Goal: Task Accomplishment & Management: Manage account settings

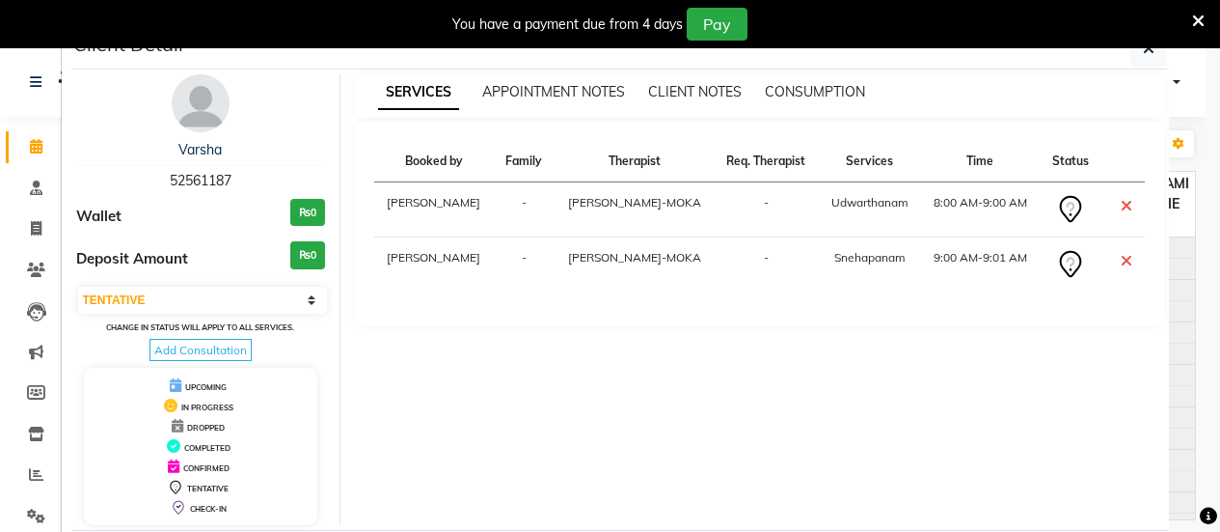
select select "7"
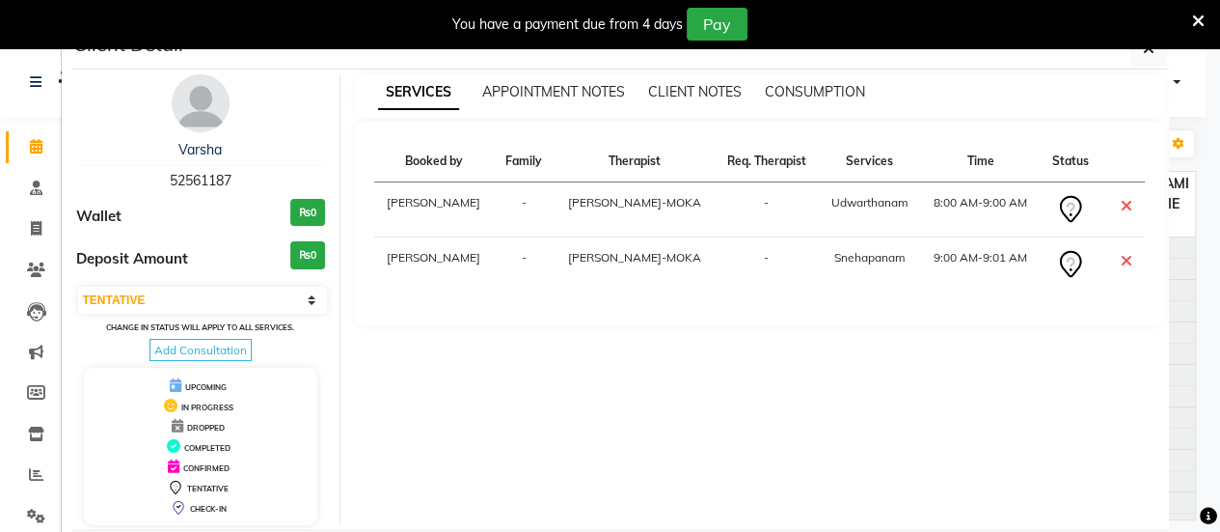
click at [25, 158] on ngb-modal-window "Client Detail [PERSON_NAME] 52561187 Wallet ₨0 Deposit Amount ₨0 Select CONFIRM…" at bounding box center [610, 266] width 1220 height 532
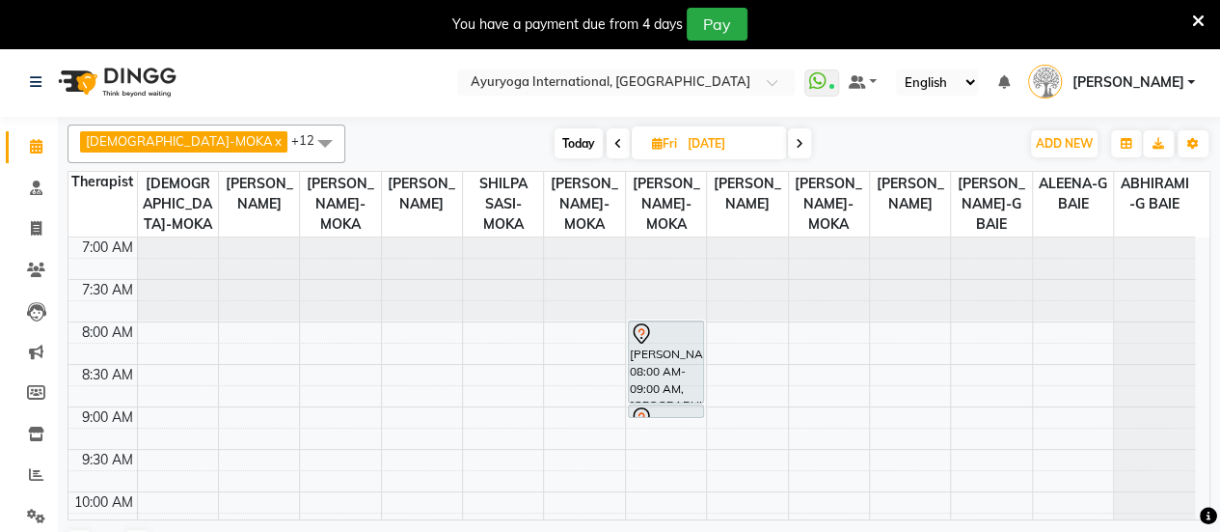
click at [555, 146] on span "Today" at bounding box center [579, 143] width 48 height 30
type input "01-09-2025"
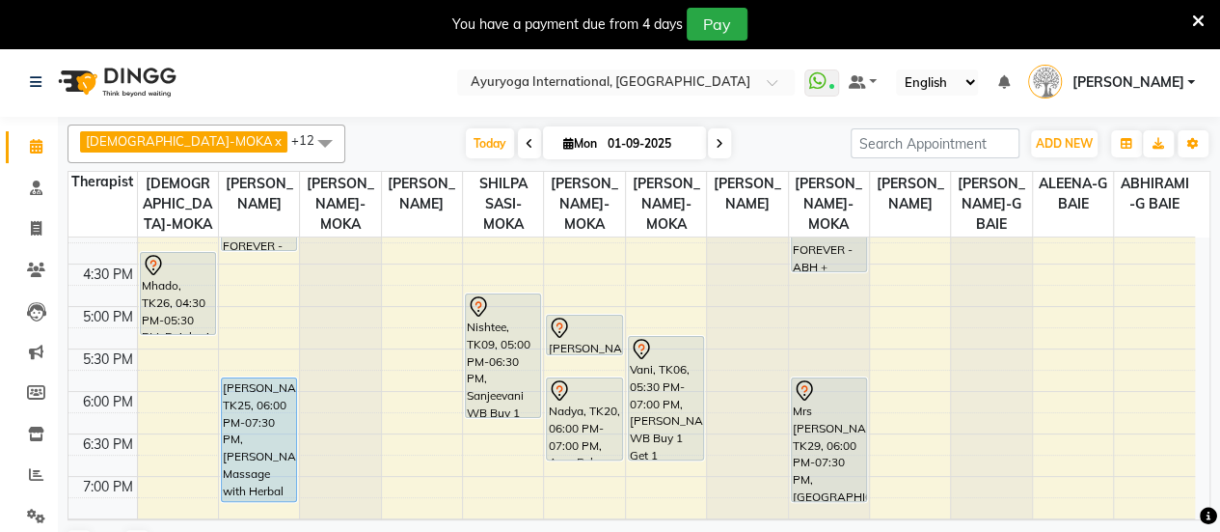
scroll to position [587, 0]
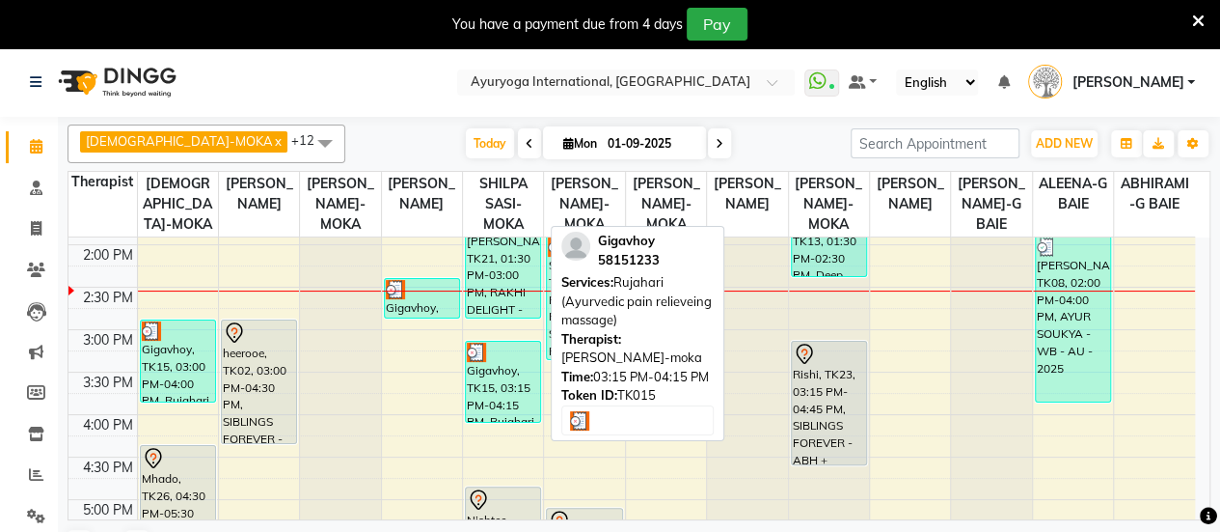
click at [517, 415] on div "Gigavhoy, TK15, 03:15 PM-04:15 PM, Rujahari (Ayurvedic pain relieveing massage)" at bounding box center [503, 382] width 74 height 80
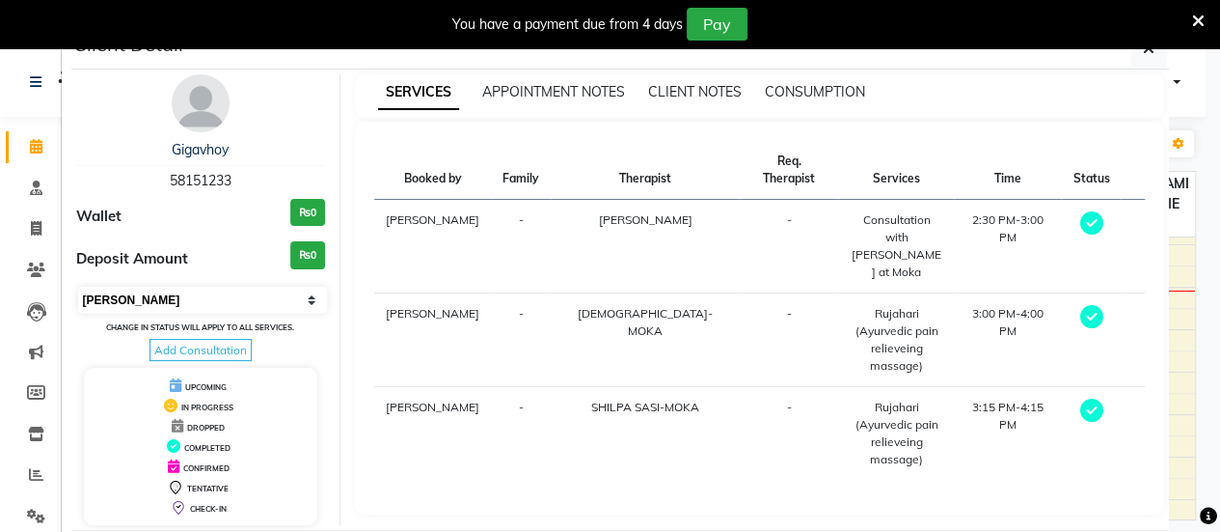
click at [168, 299] on select "Select MARK DONE UPCOMING" at bounding box center [203, 300] width 250 height 27
click at [78, 287] on select "Select MARK DONE UPCOMING" at bounding box center [203, 300] width 250 height 27
click at [206, 291] on select "Select MARK DONE UPCOMING" at bounding box center [203, 300] width 250 height 27
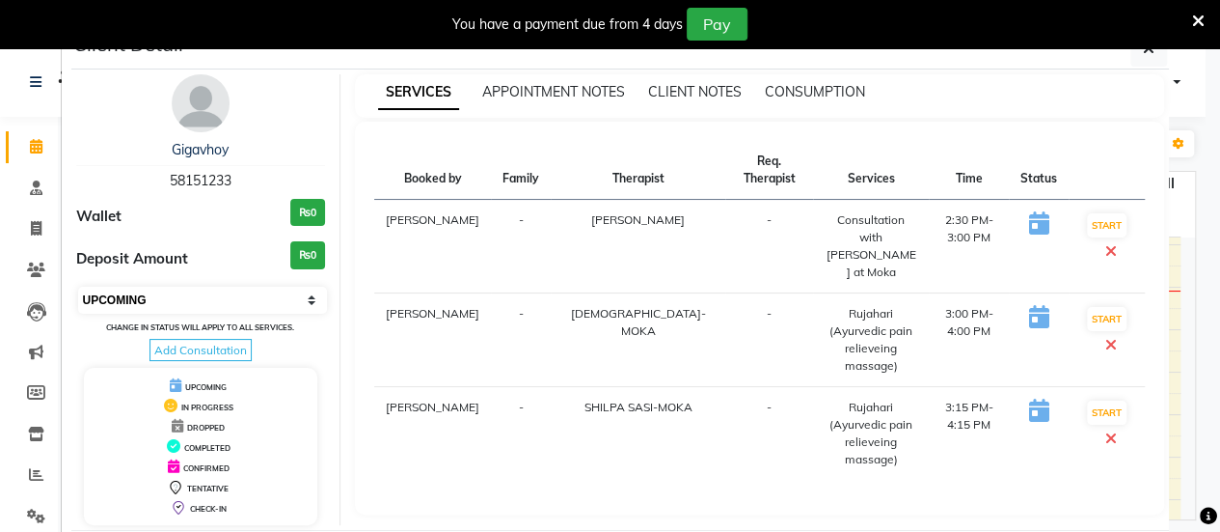
select select "7"
click at [78, 287] on select "Select IN SERVICE CONFIRMED TENTATIVE CHECK IN MARK DONE DROPPED UPCOMING" at bounding box center [203, 300] width 250 height 27
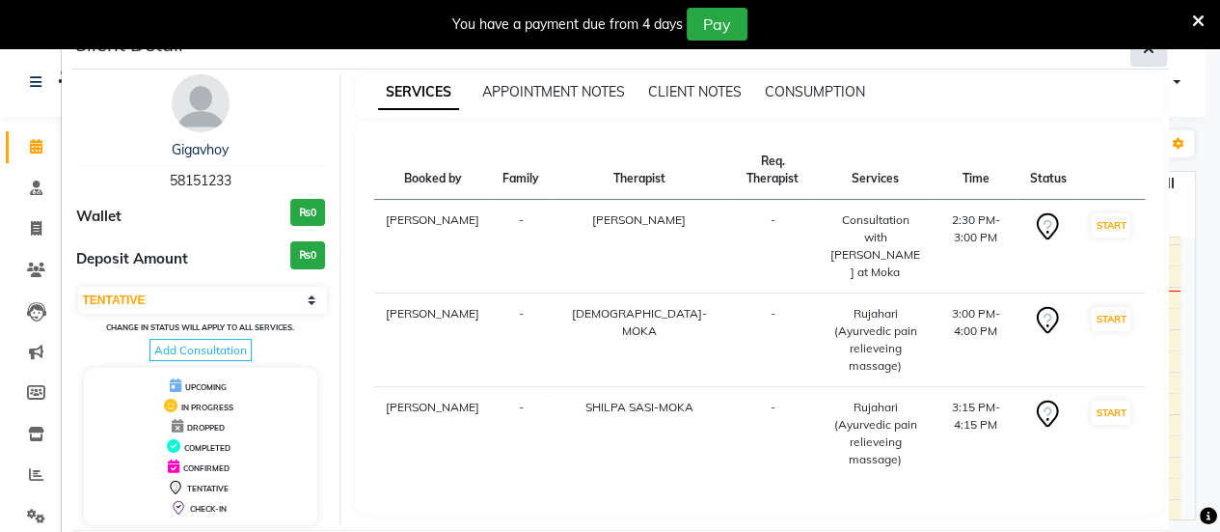
click at [1134, 60] on button "button" at bounding box center [1149, 48] width 37 height 37
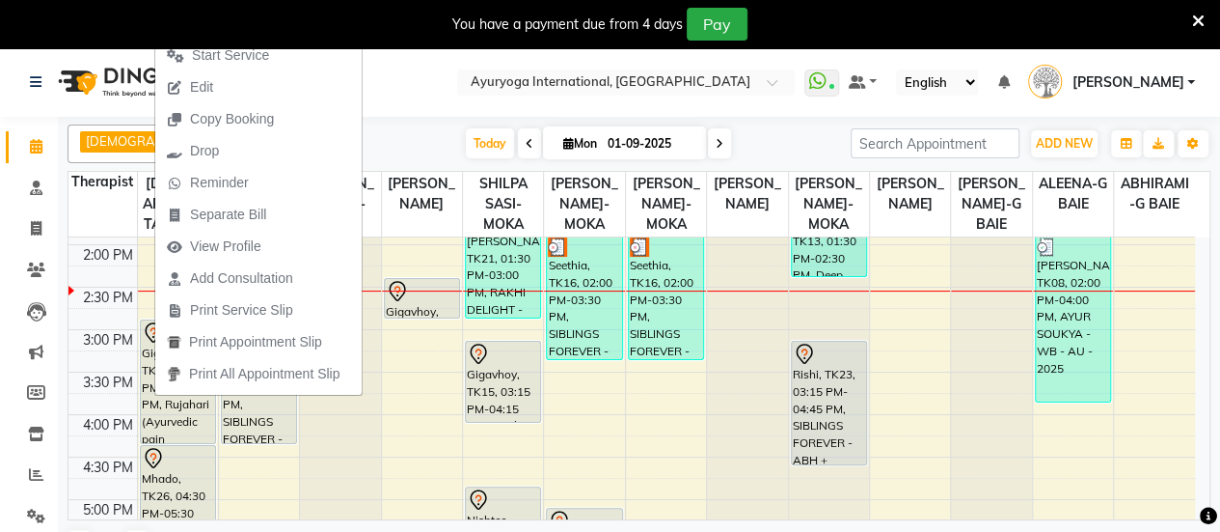
drag, startPoint x: 195, startPoint y: 417, endPoint x: 188, endPoint y: 447, distance: 30.7
click at [188, 447] on div "[PERSON_NAME], TK03, 09:30 AM-11:30 AM, AYUR SOUKYA - WB - AU - 2025 Vyna, TK11…" at bounding box center [178, 245] width 80 height 1188
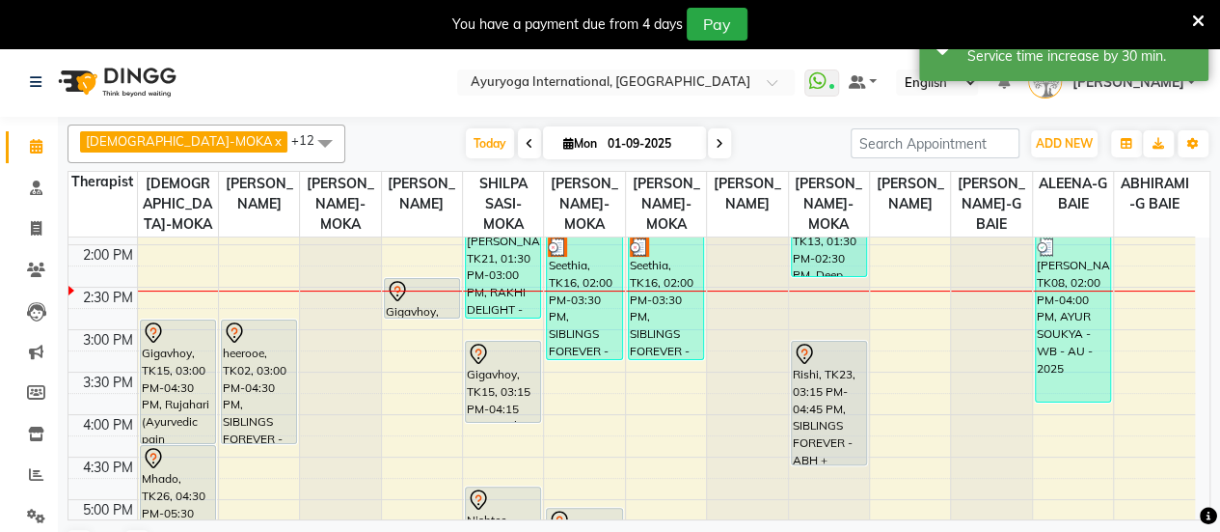
drag, startPoint x: 490, startPoint y: 452, endPoint x: 327, endPoint y: 90, distance: 396.8
click at [327, 90] on nav "Select Location × Ayuryoga International, [GEOGRAPHIC_DATA] Rd WhatsApp Status …" at bounding box center [610, 81] width 1220 height 69
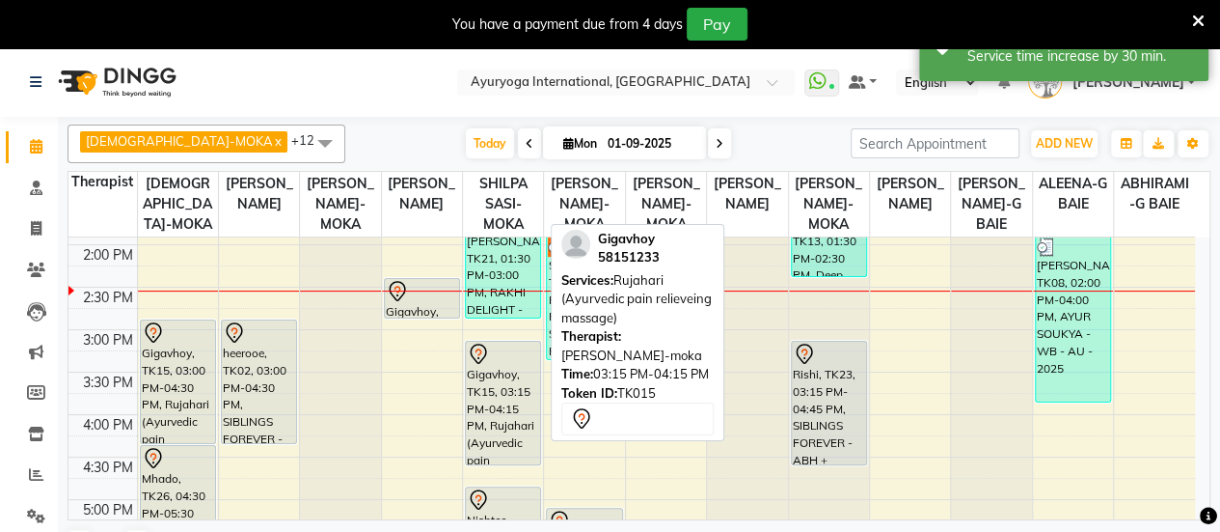
drag, startPoint x: 521, startPoint y: 435, endPoint x: 519, endPoint y: 463, distance: 28.0
click at [519, 463] on div "Mrs [PERSON_NAME], TK21, 01:30 PM-03:00 PM, RAKHI DELIGHT - ABH + KSH Gigavhoy,…" at bounding box center [503, 245] width 80 height 1188
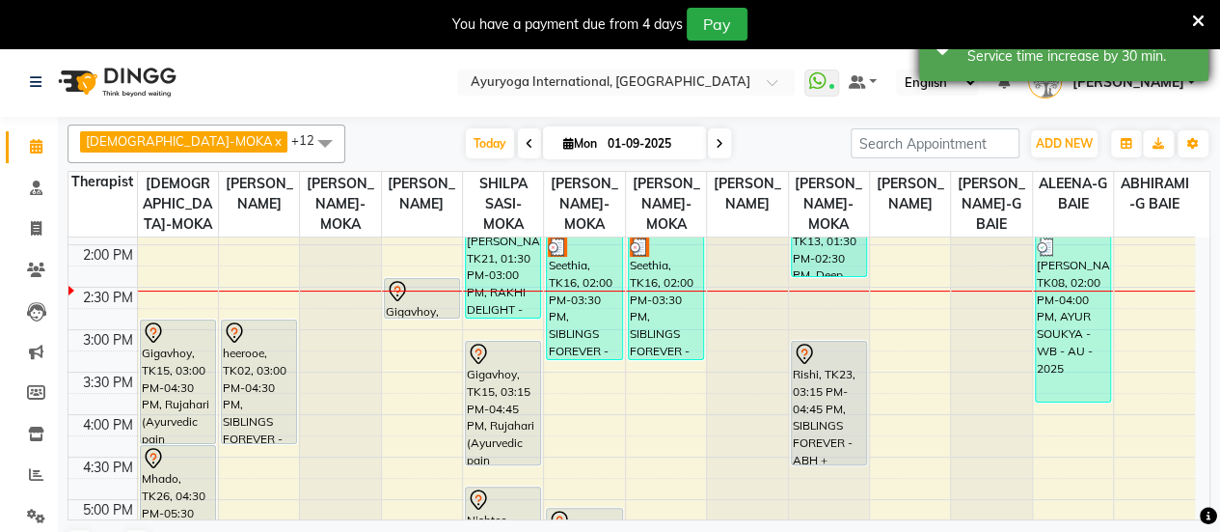
click at [1061, 51] on div "Service time increase by 30 min." at bounding box center [1081, 56] width 227 height 20
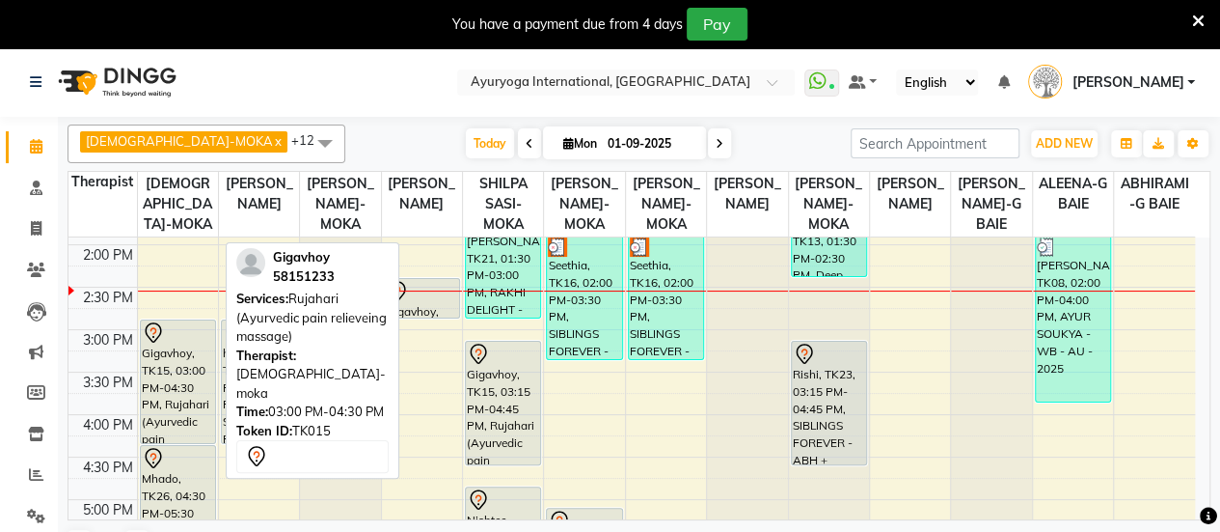
click at [183, 418] on div "Gigavhoy, TK15, 03:00 PM-04:30 PM, Rujahari (Ayurvedic pain relieveing massage)" at bounding box center [178, 381] width 74 height 123
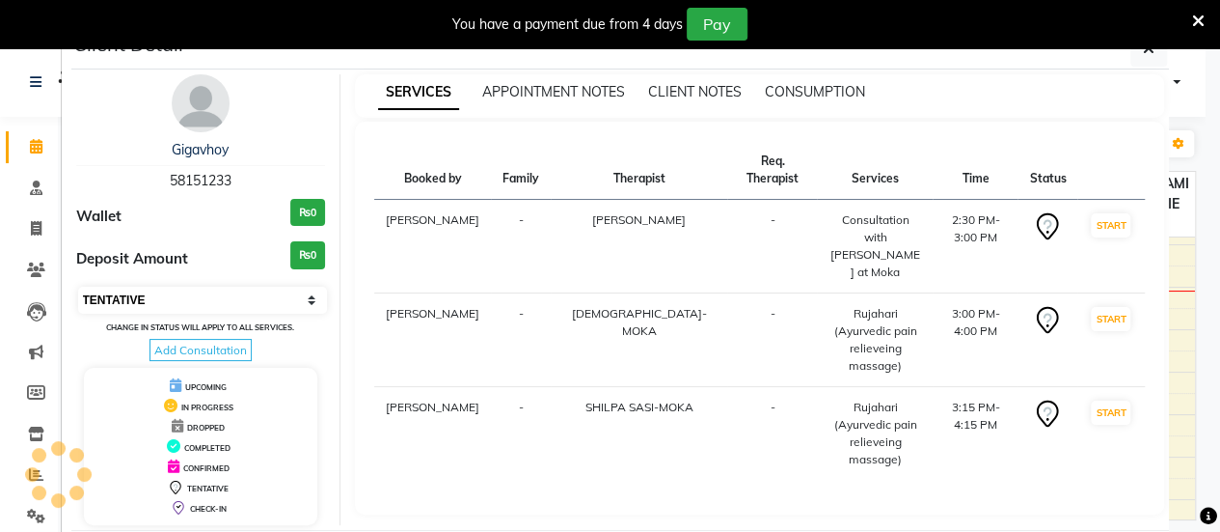
click at [208, 291] on select "Select IN SERVICE CONFIRMED TENTATIVE CHECK IN MARK DONE DROPPED UPCOMING" at bounding box center [203, 300] width 250 height 27
click at [78, 287] on select "Select IN SERVICE CONFIRMED TENTATIVE CHECK IN MARK DONE DROPPED UPCOMING" at bounding box center [203, 300] width 250 height 27
click at [1156, 46] on div "You have a payment due from 4 days Pay" at bounding box center [610, 24] width 1220 height 48
select select "select"
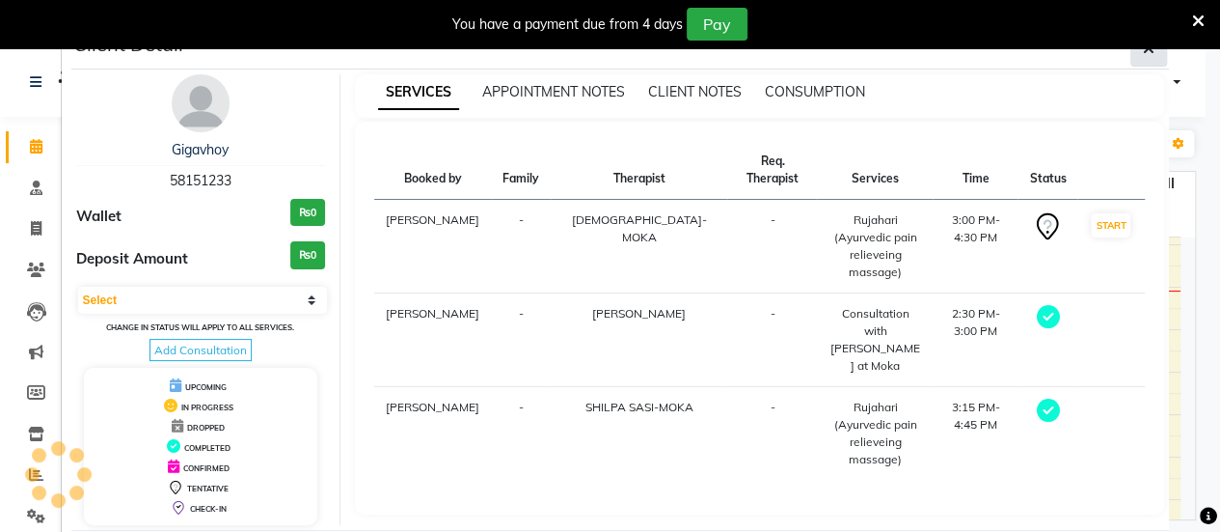
click at [1145, 50] on icon "button" at bounding box center [1149, 48] width 12 height 15
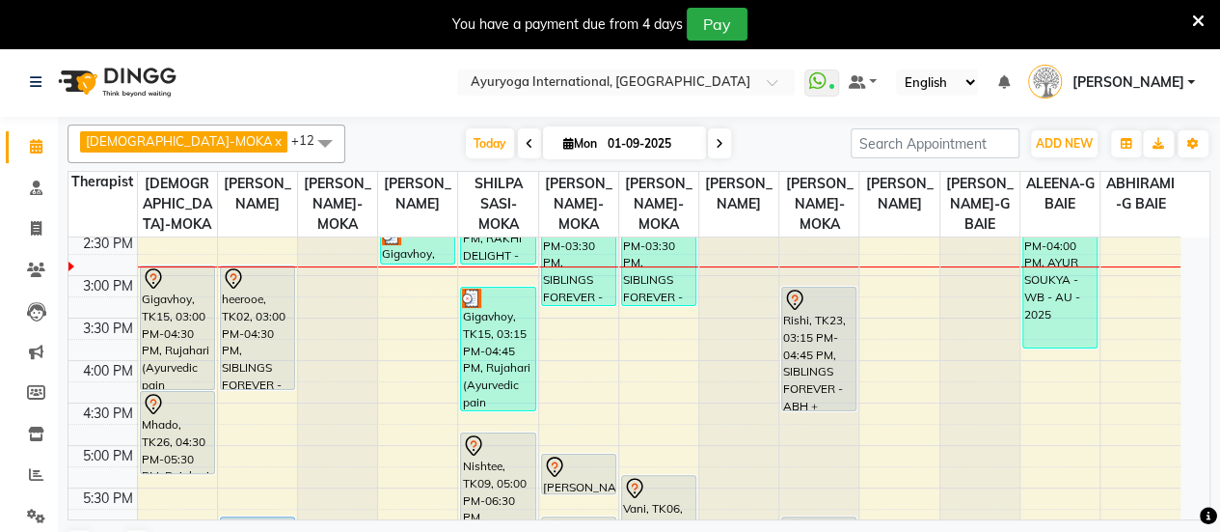
scroll to position [683, 0]
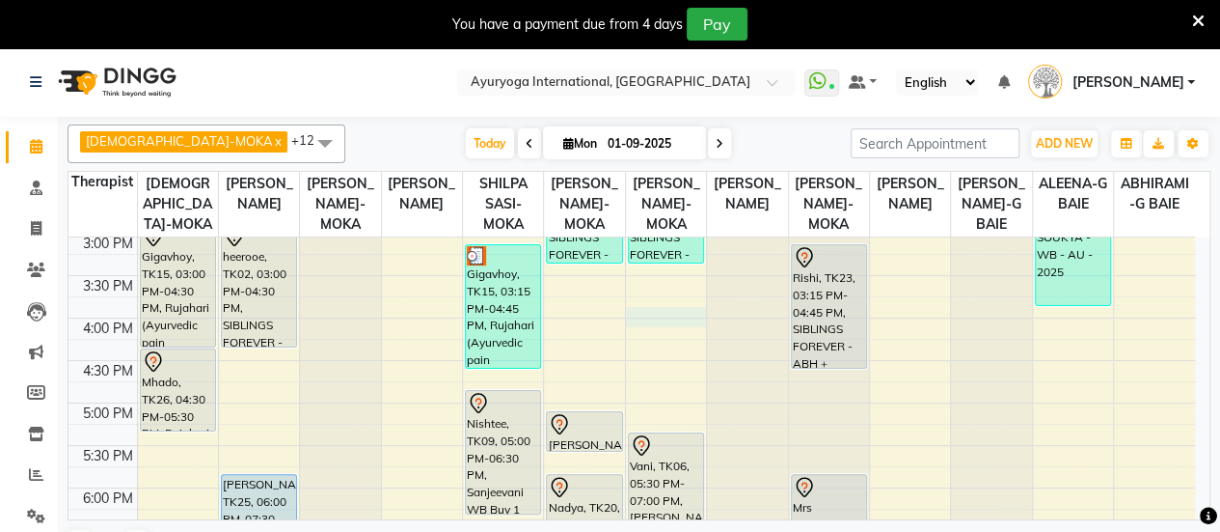
click at [668, 333] on div "7:00 AM 7:30 AM 8:00 AM 8:30 AM 9:00 AM 9:30 AM 10:00 AM 10:30 AM 11:00 AM 11:3…" at bounding box center [632, 148] width 1127 height 1188
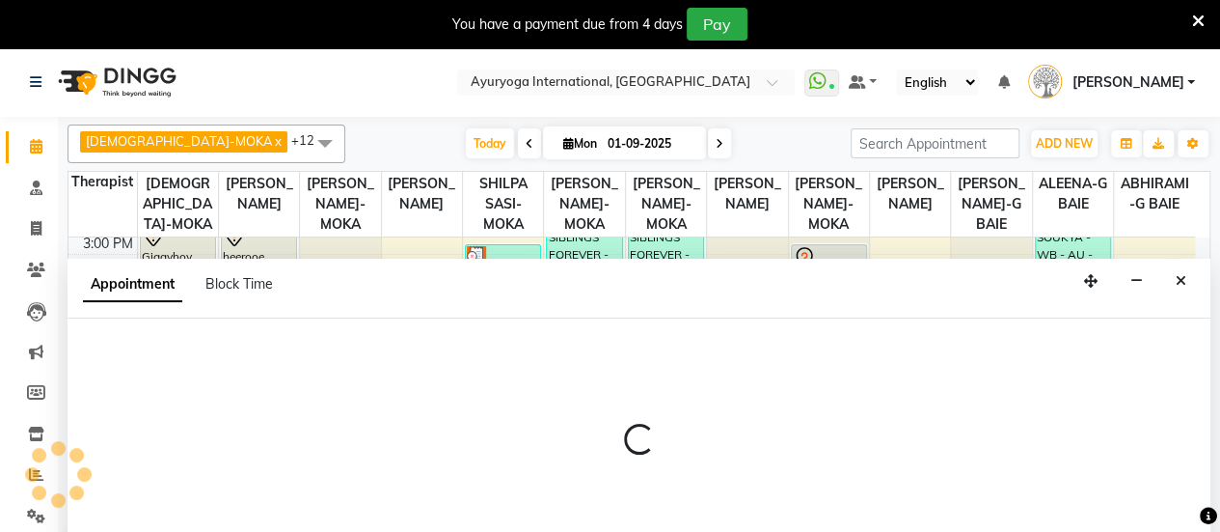
select select "tentative"
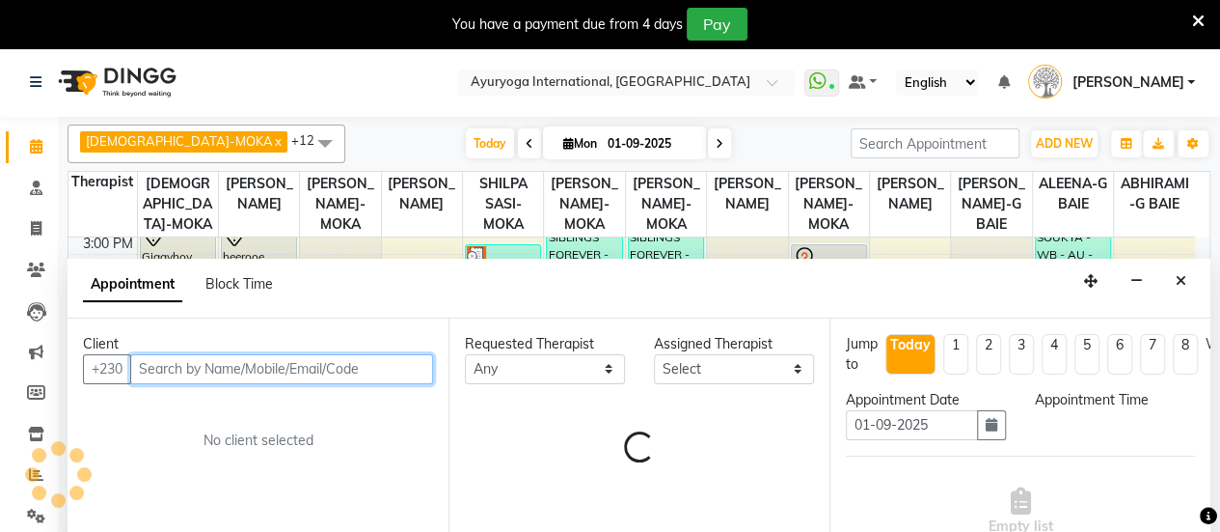
scroll to position [47, 0]
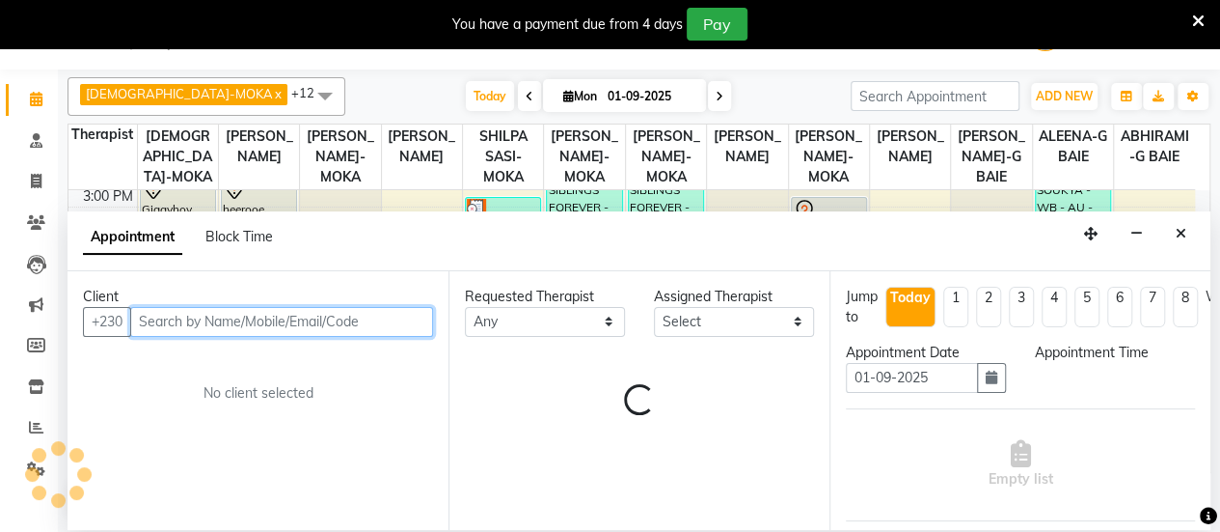
select select "960"
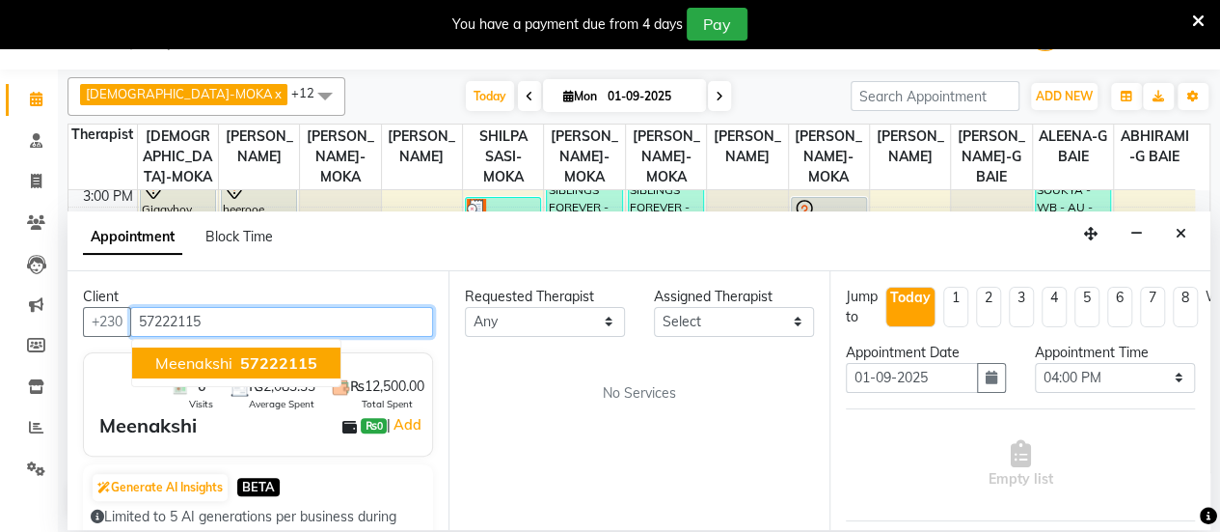
click at [260, 359] on span "57222115" at bounding box center [278, 362] width 77 height 19
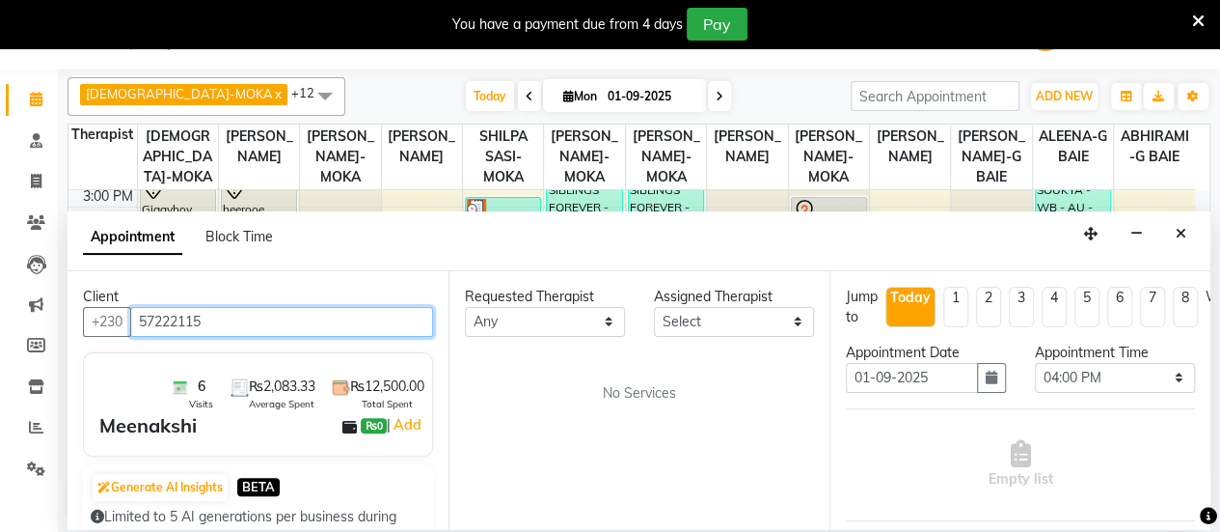
type input "57222115"
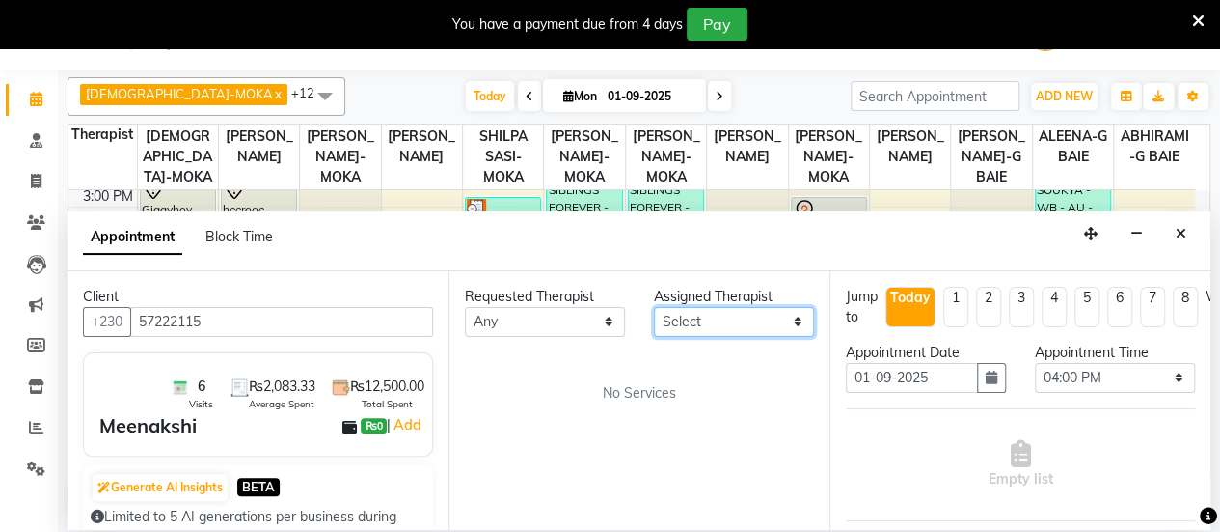
click at [699, 321] on select "Select" at bounding box center [734, 322] width 160 height 30
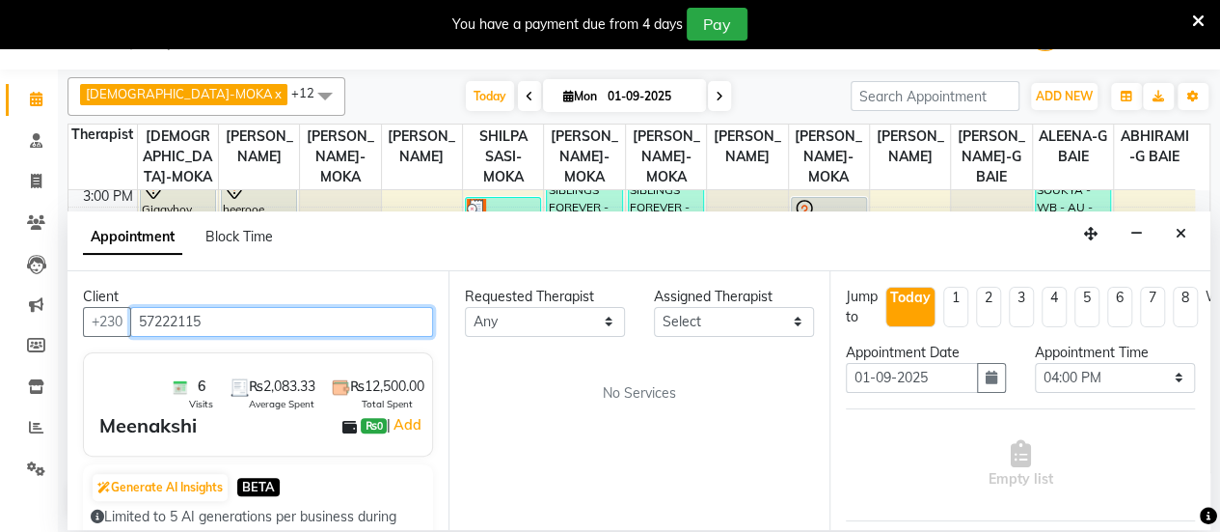
drag, startPoint x: 222, startPoint y: 317, endPoint x: 57, endPoint y: 321, distance: 165.0
click at [57, 321] on app-home "Select Location × Ayuryoga International, [GEOGRAPHIC_DATA] Rd WhatsApp Status …" at bounding box center [610, 265] width 1220 height 530
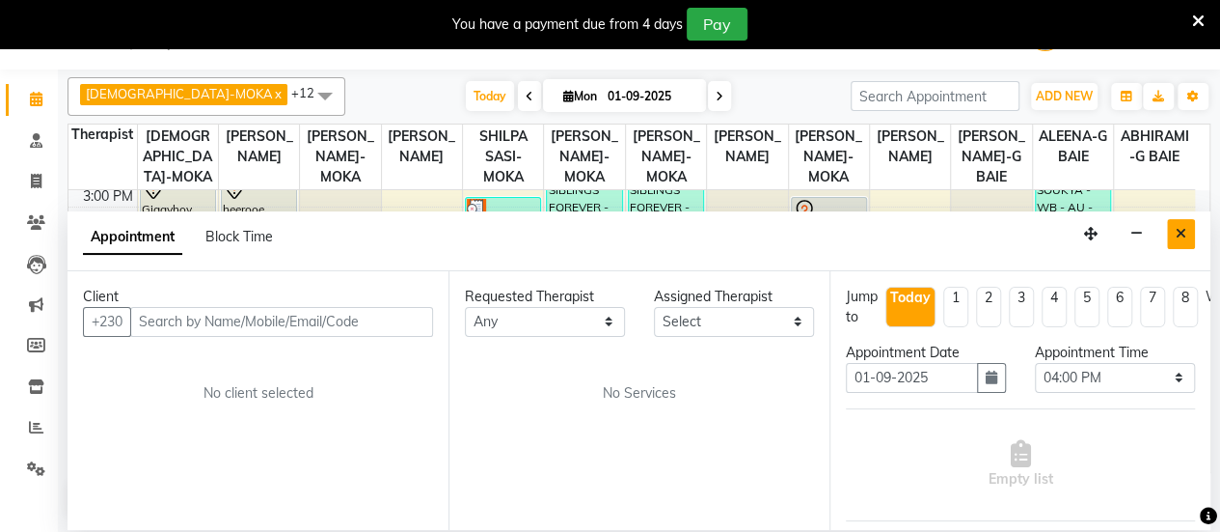
click at [1186, 233] on icon "Close" at bounding box center [1181, 234] width 11 height 14
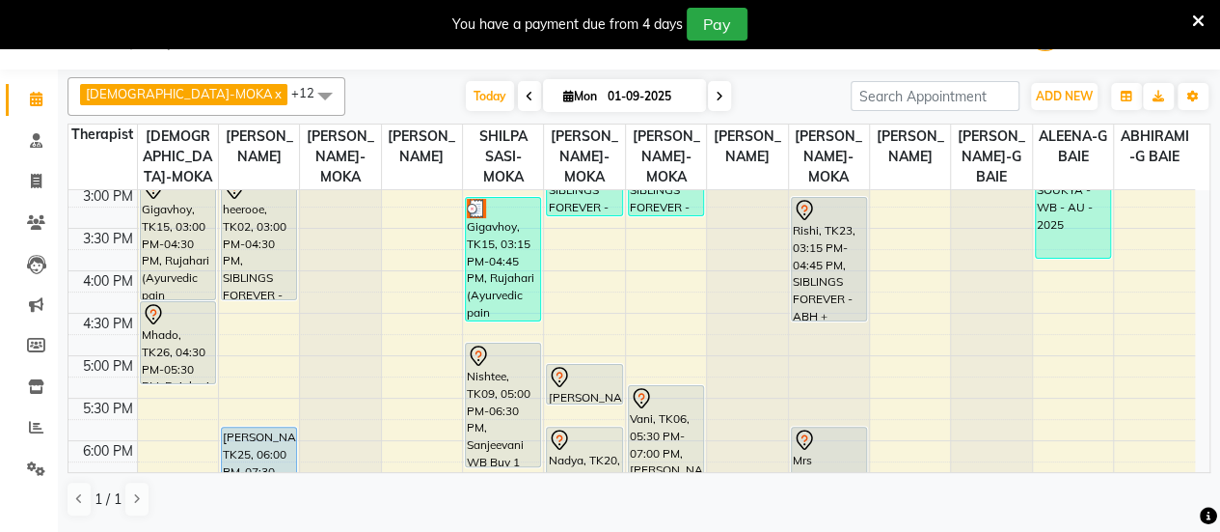
click at [662, 279] on div "7:00 AM 7:30 AM 8:00 AM 8:30 AM 9:00 AM 9:30 AM 10:00 AM 10:30 AM 11:00 AM 11:3…" at bounding box center [632, 101] width 1127 height 1188
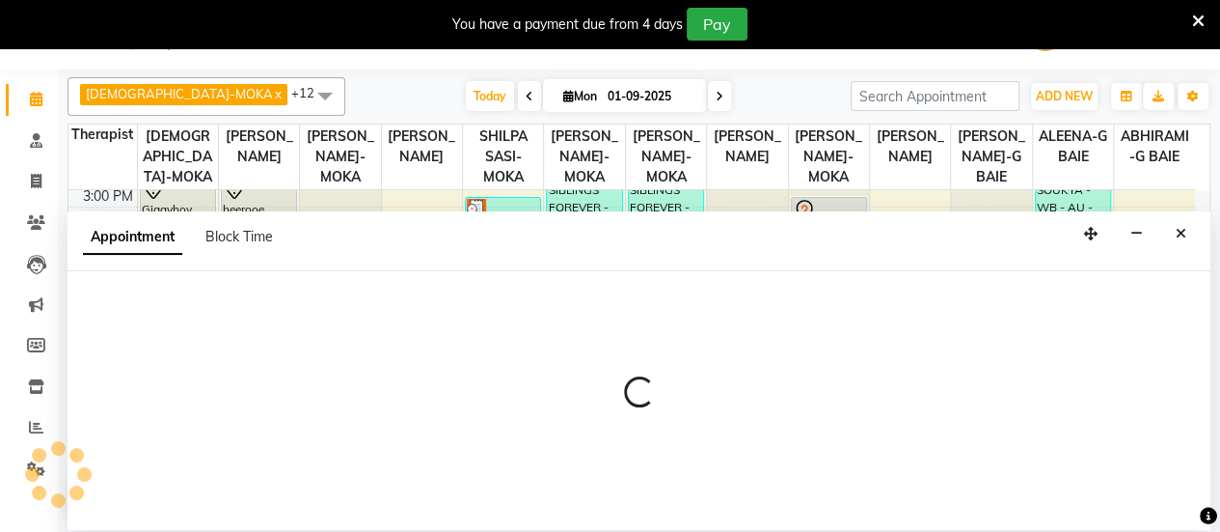
select select "50739"
select select "960"
select select "tentative"
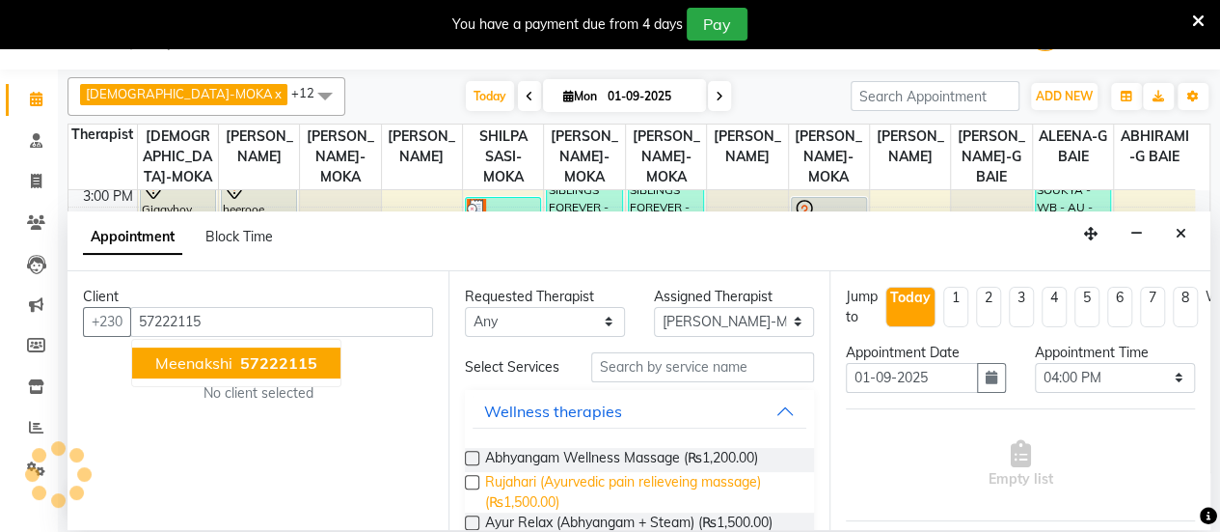
type input "57222115"
click at [526, 502] on span "Rujahari (Ayurvedic pain relieveing massage) (₨1,500.00)" at bounding box center [642, 492] width 314 height 41
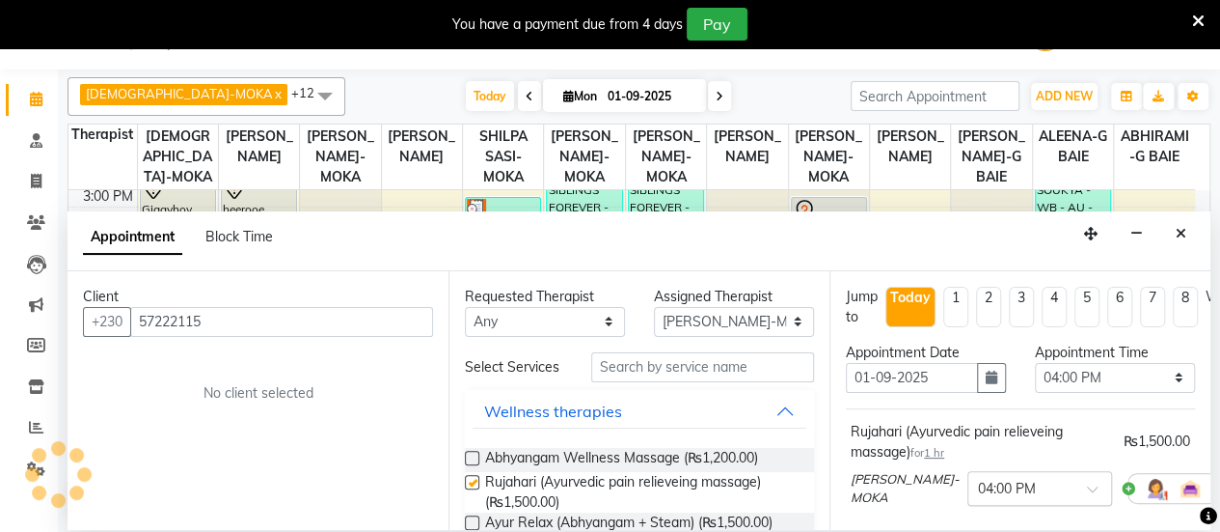
checkbox input "false"
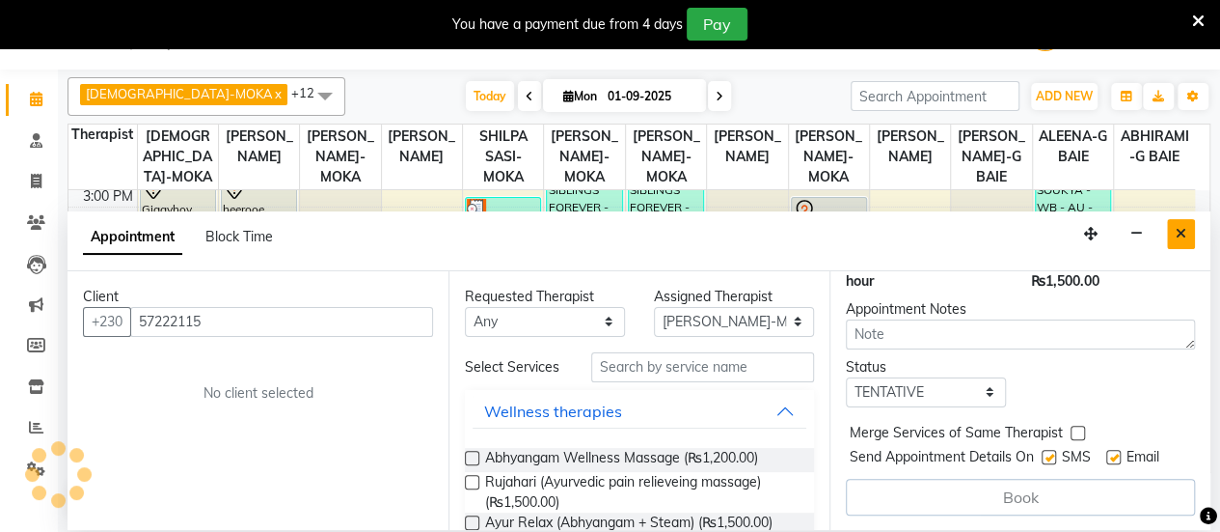
click at [1187, 237] on button "Close" at bounding box center [1181, 234] width 28 height 30
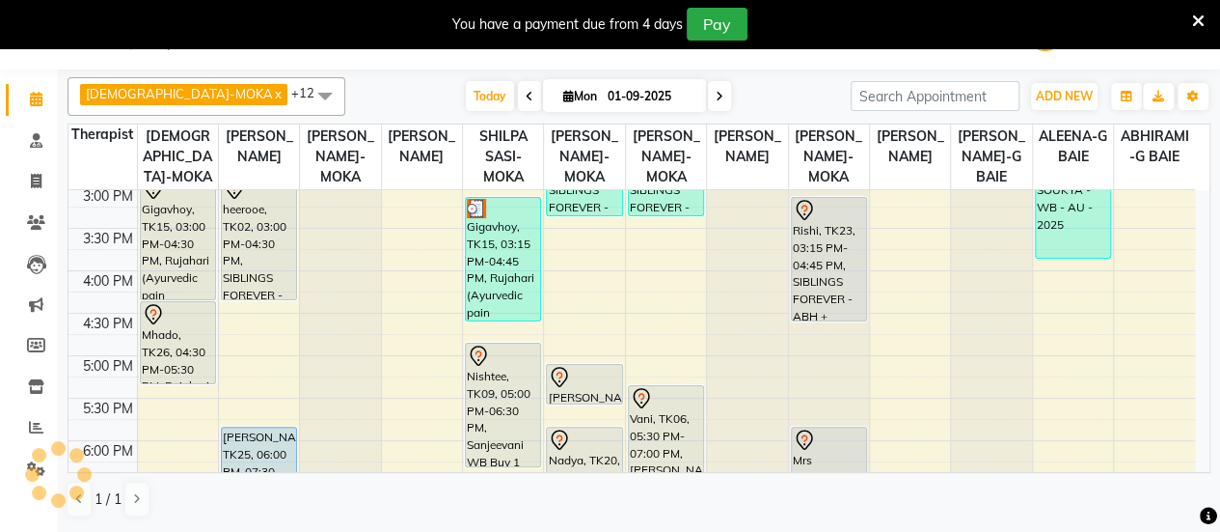
click at [672, 281] on div "7:00 AM 7:30 AM 8:00 AM 8:30 AM 9:00 AM 9:30 AM 10:00 AM 10:30 AM 11:00 AM 11:3…" at bounding box center [632, 101] width 1127 height 1188
select select "50739"
select select "tentative"
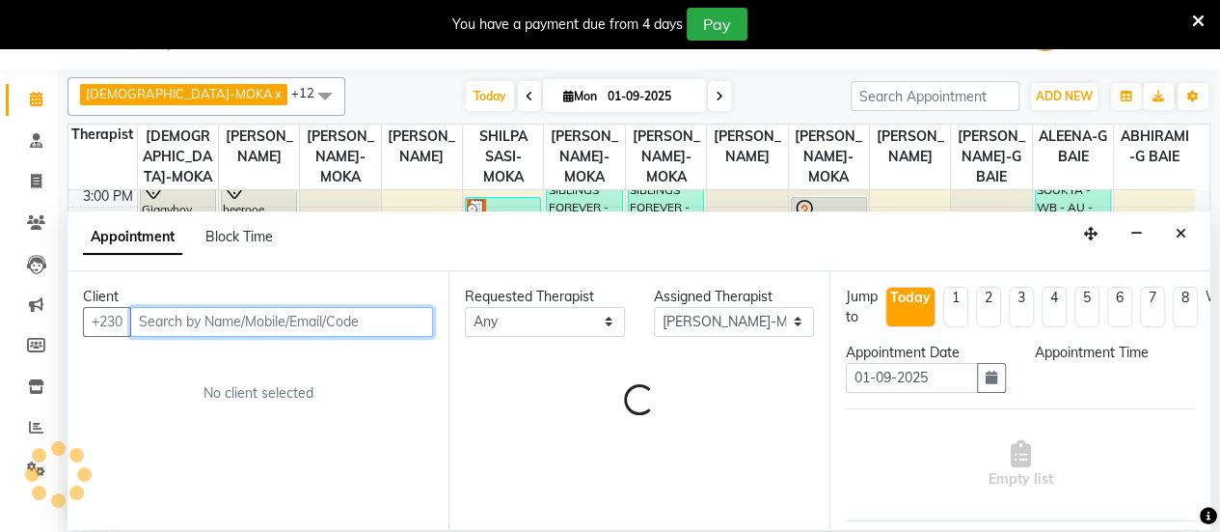
select select "960"
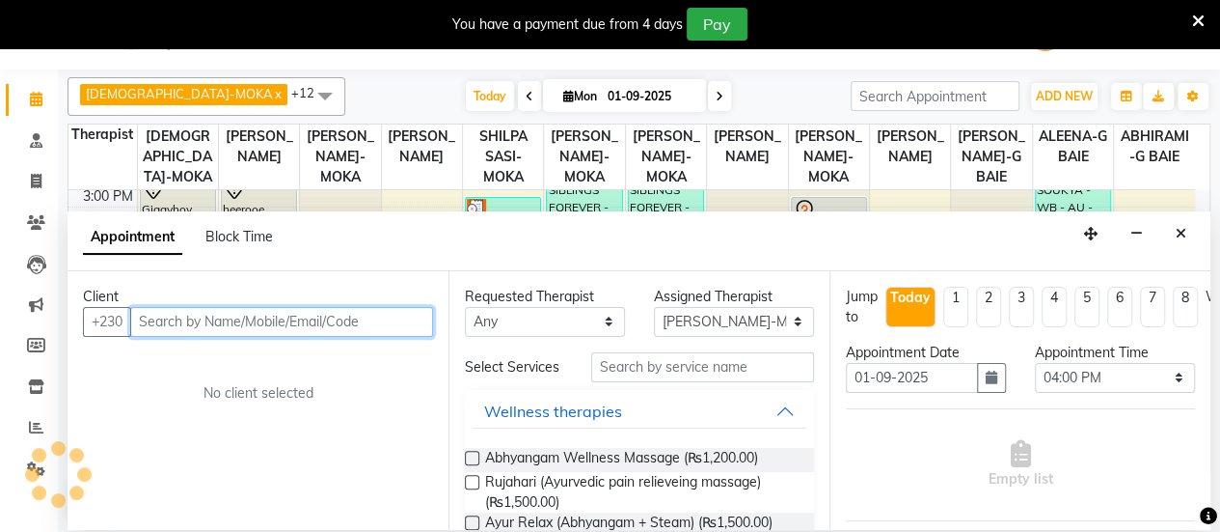
paste input "57222115"
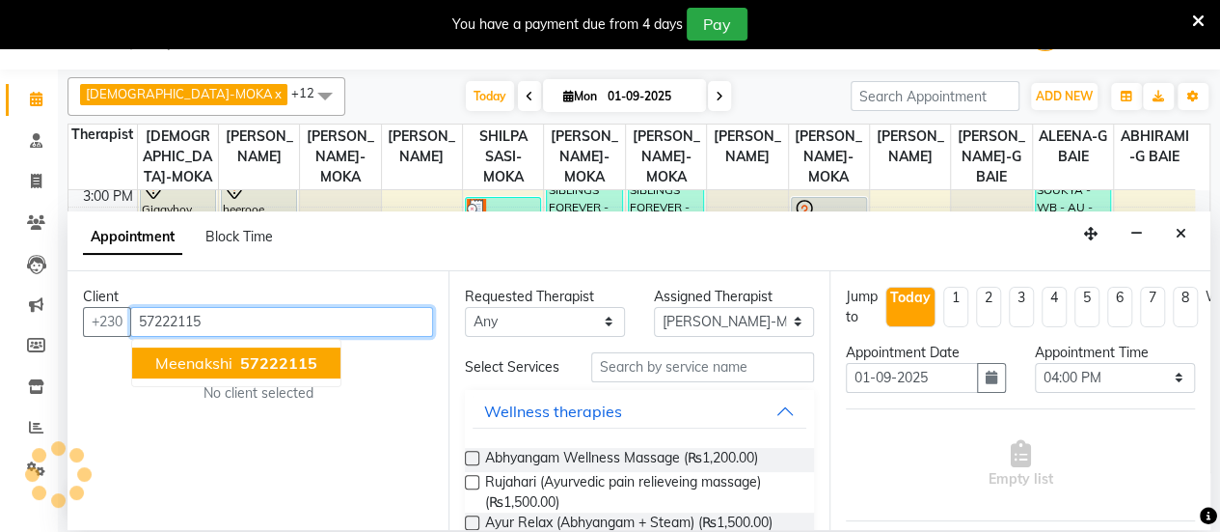
click at [311, 356] on span "57222115" at bounding box center [278, 362] width 77 height 19
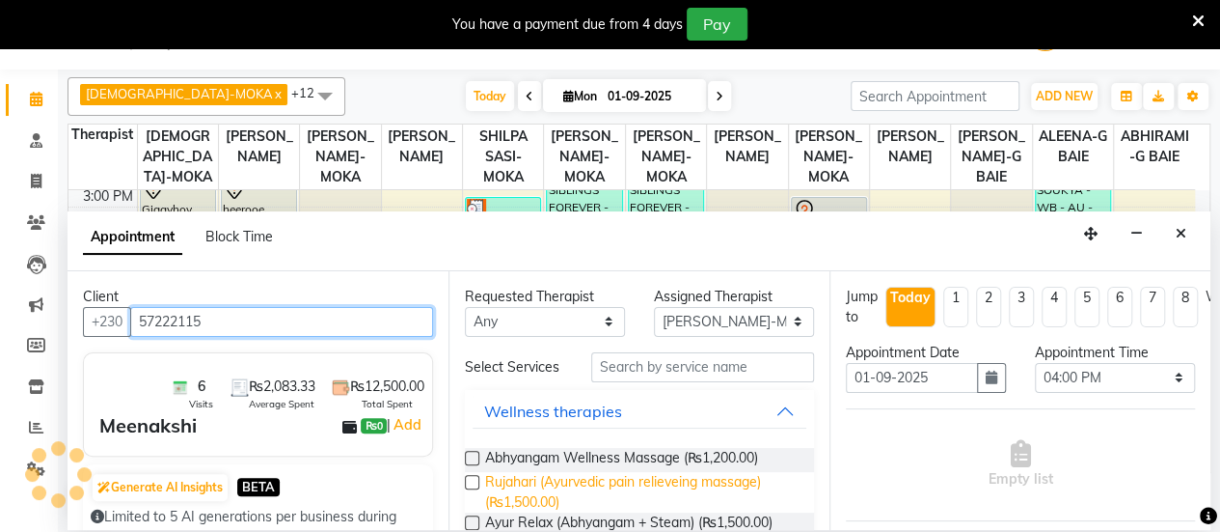
type input "57222115"
click at [538, 483] on span "Rujahari (Ayurvedic pain relieveing massage) (₨1,500.00)" at bounding box center [642, 492] width 314 height 41
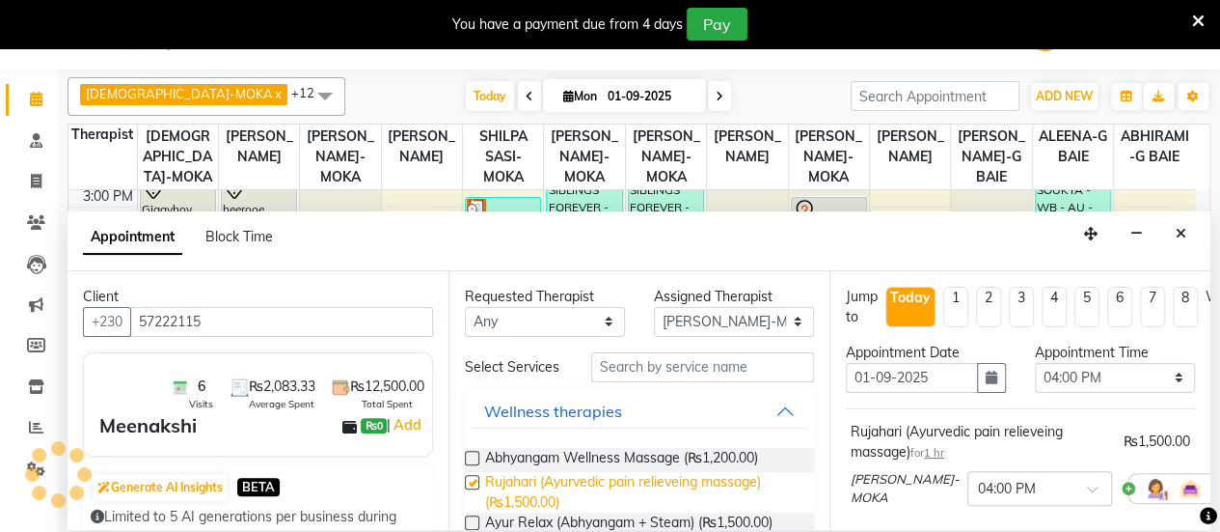
checkbox input "false"
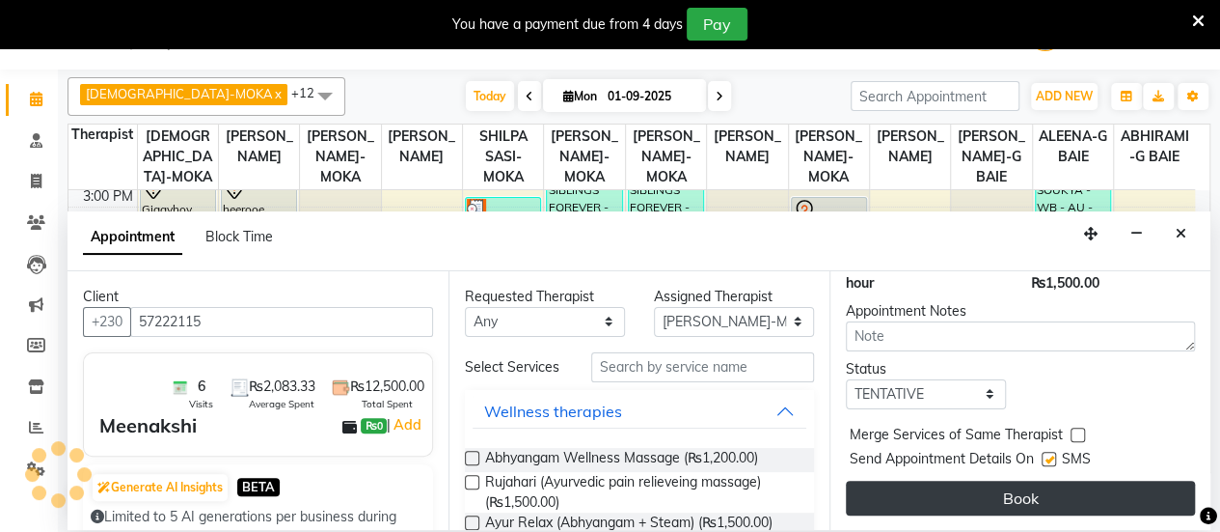
click at [1049, 480] on button "Book" at bounding box center [1020, 497] width 349 height 35
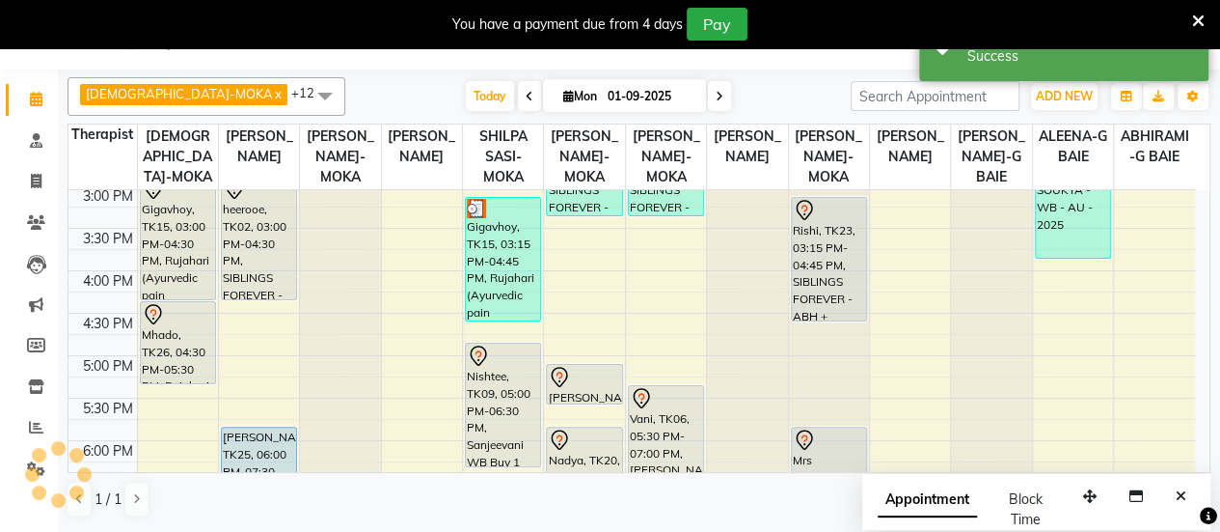
scroll to position [0, 0]
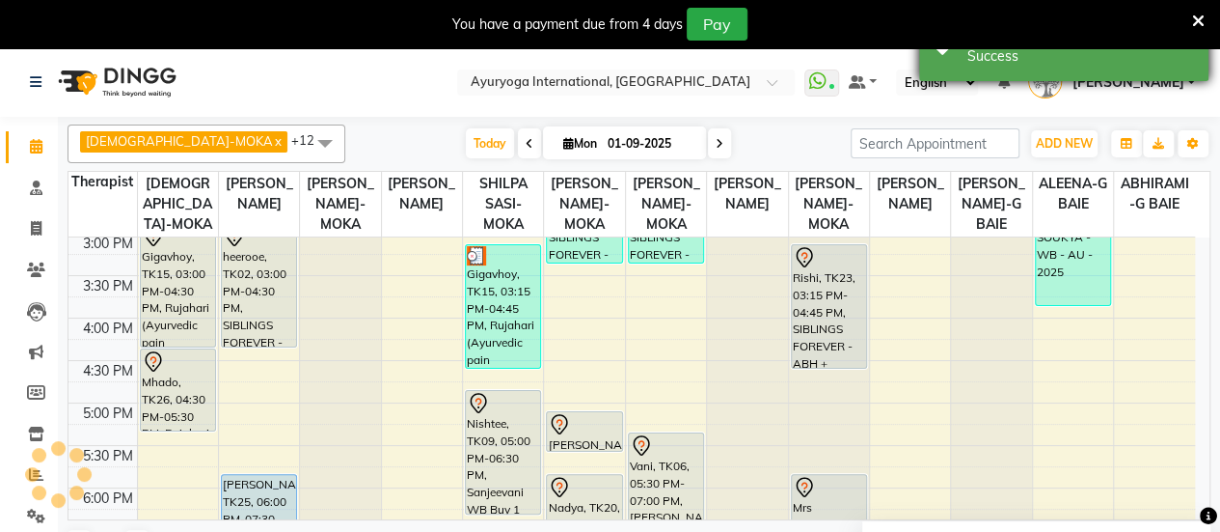
click at [1131, 61] on div "Success" at bounding box center [1081, 56] width 227 height 20
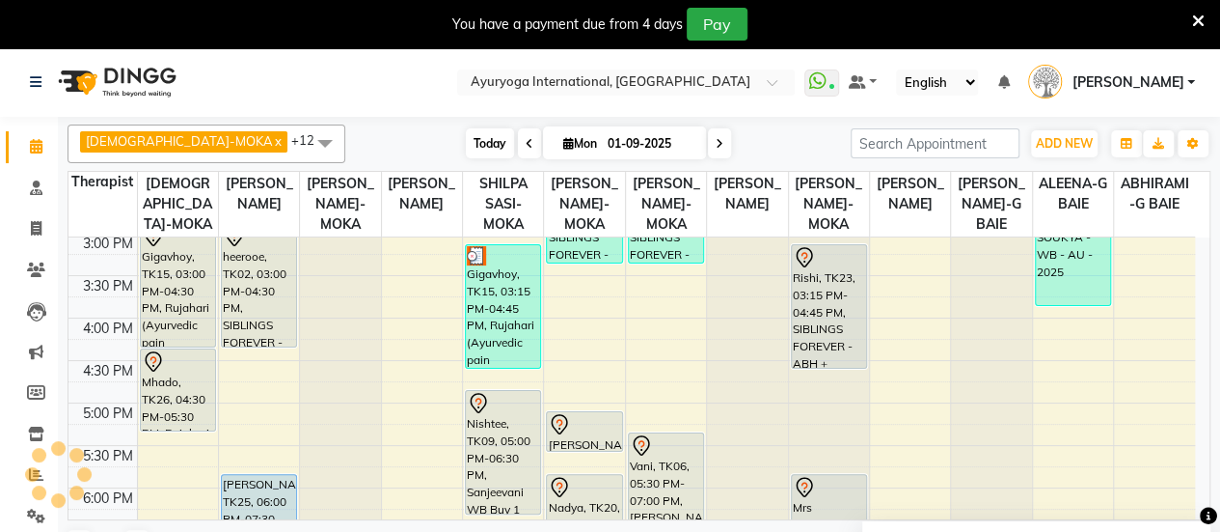
click at [466, 146] on span "Today" at bounding box center [490, 143] width 48 height 30
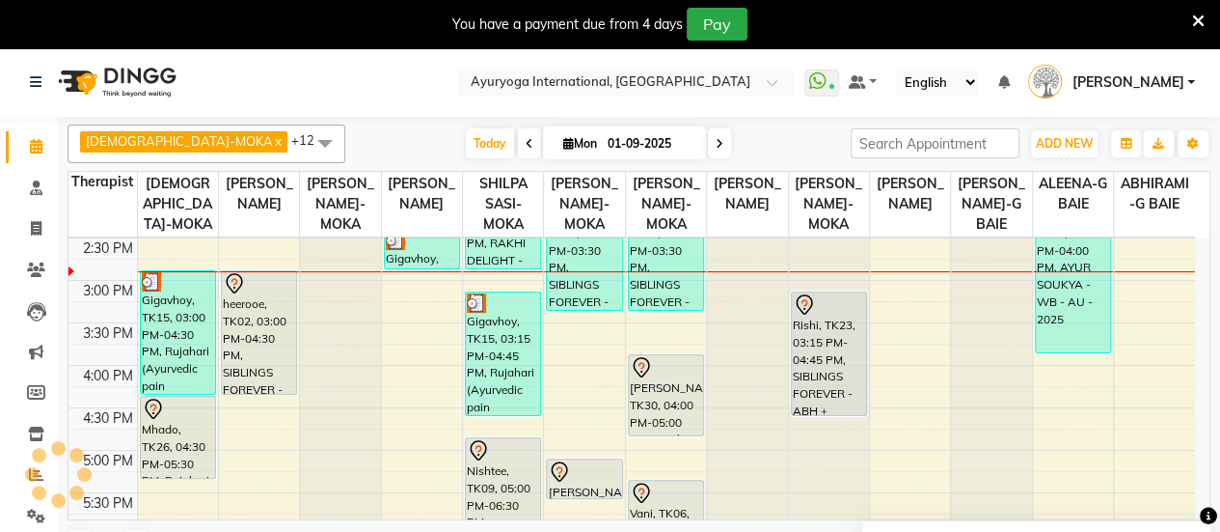
scroll to position [617, 0]
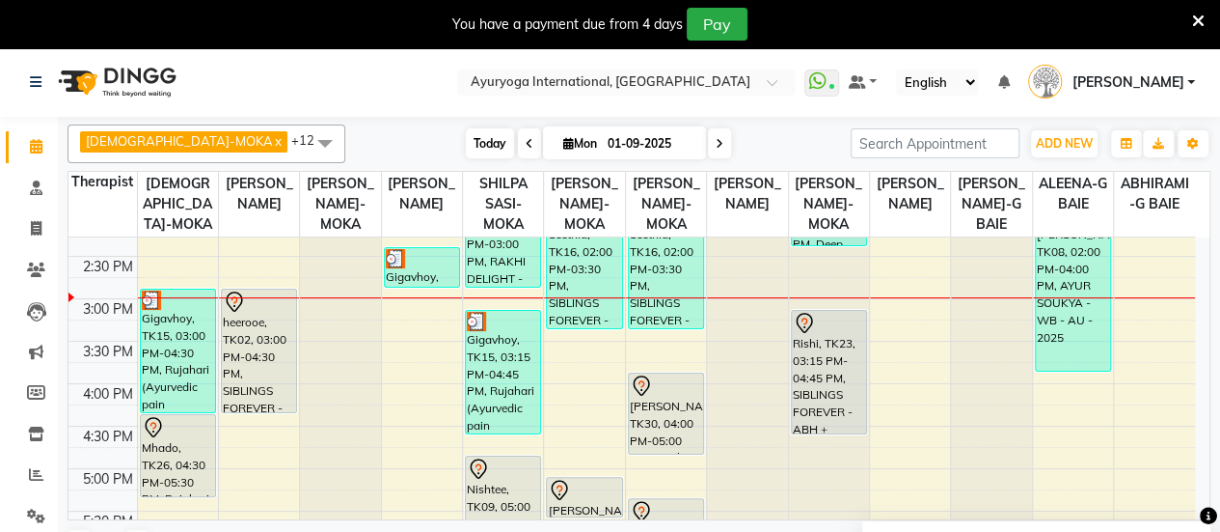
click at [466, 144] on span "Today" at bounding box center [490, 143] width 48 height 30
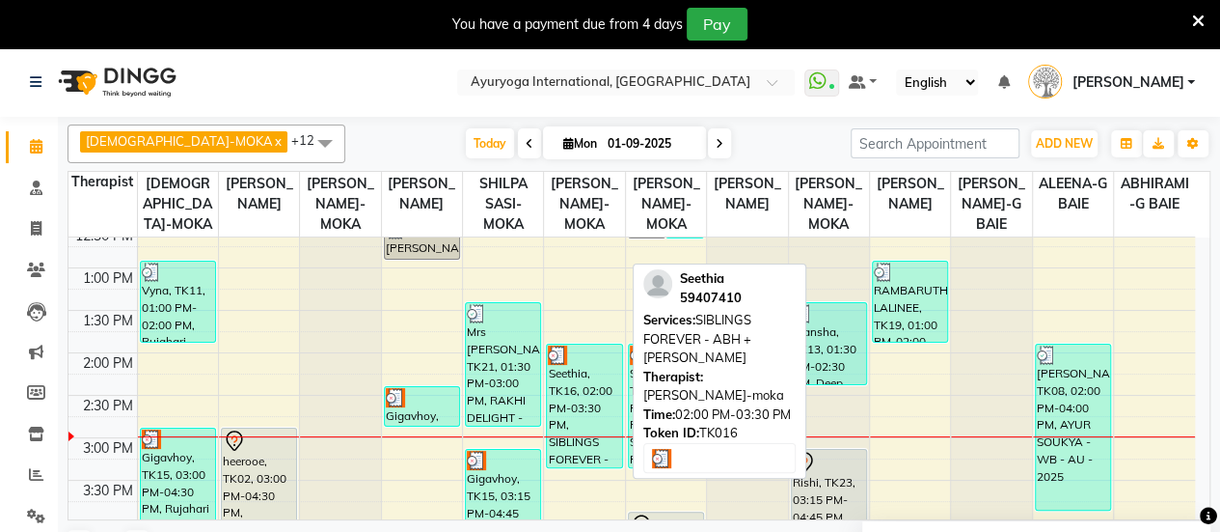
scroll to position [478, 0]
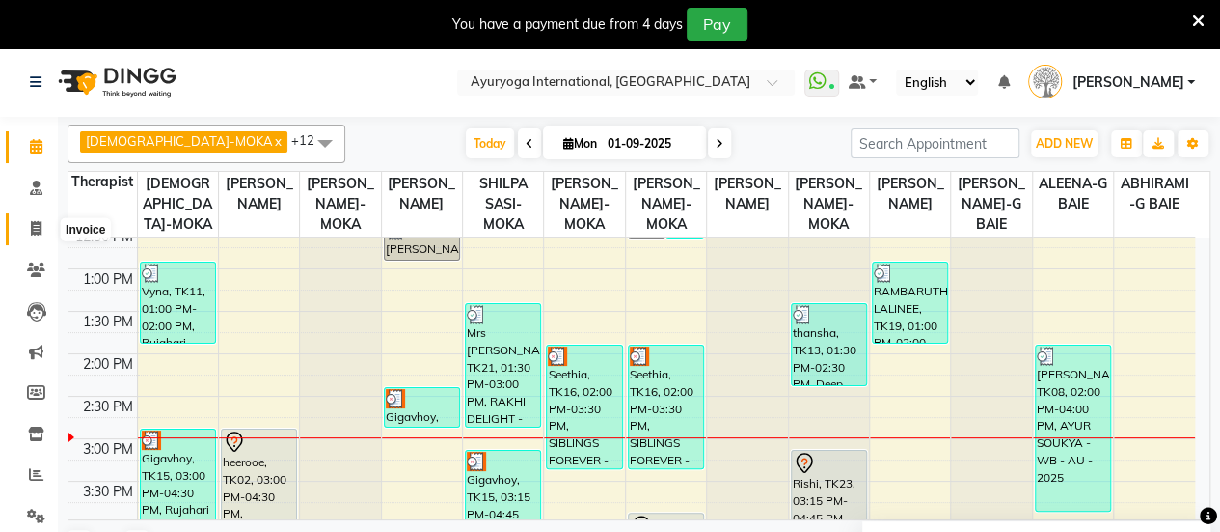
click at [27, 233] on span at bounding box center [36, 229] width 34 height 22
select select "service"
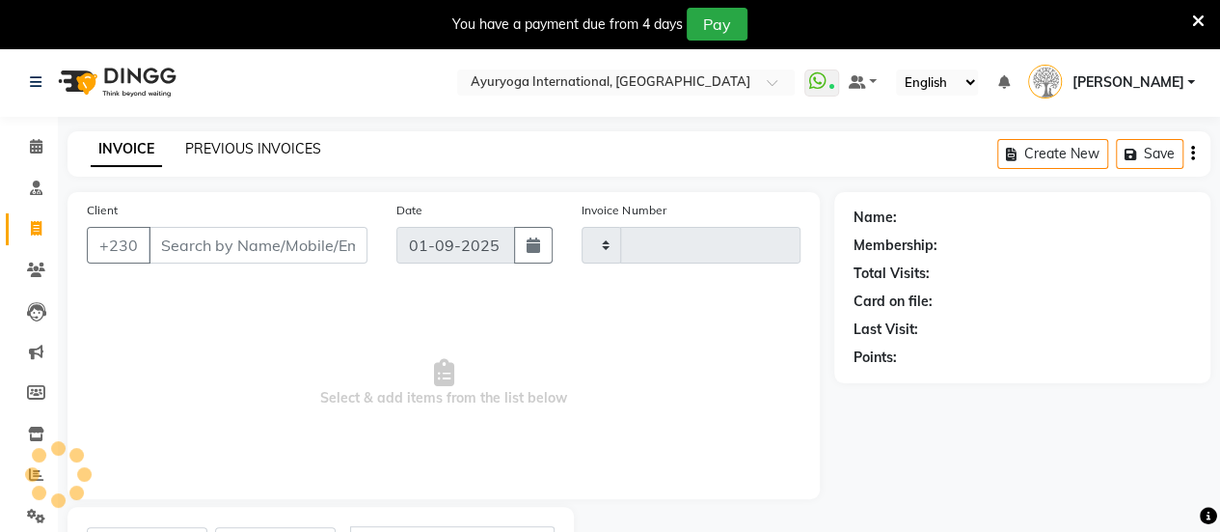
type input "5115"
select select "730"
click at [262, 150] on link "PREVIOUS INVOICES" at bounding box center [253, 148] width 136 height 17
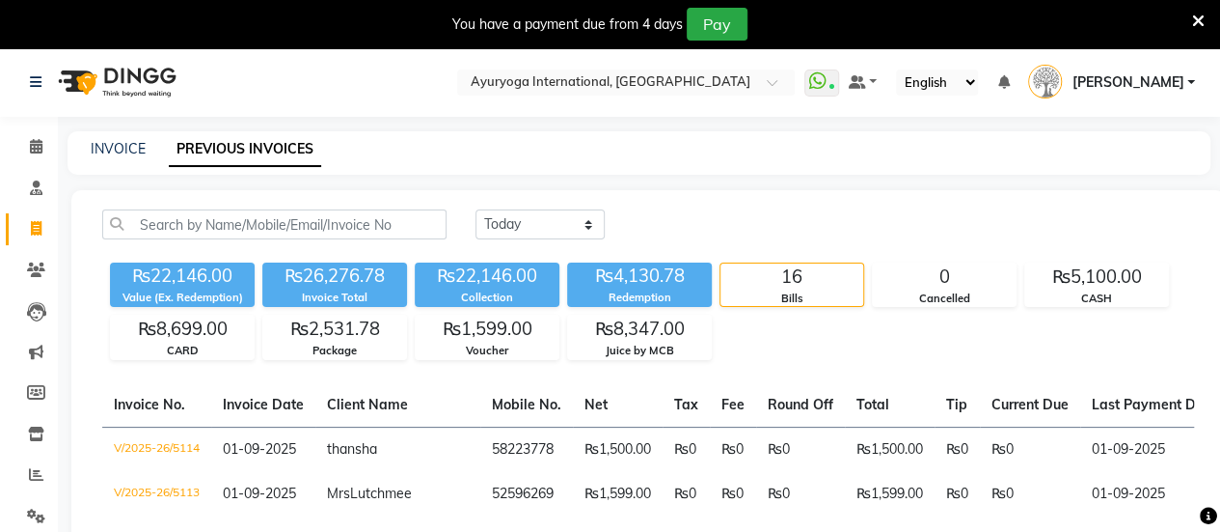
click at [54, 151] on li "Calendar" at bounding box center [29, 146] width 58 height 41
click at [41, 146] on icon at bounding box center [36, 146] width 13 height 14
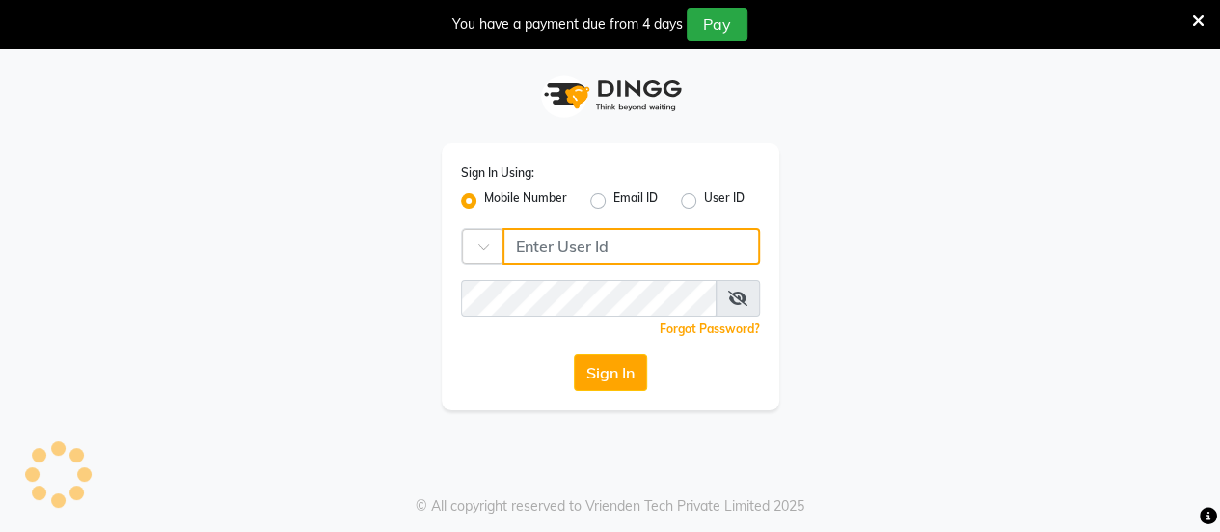
type input "59282313"
